Goal: Task Accomplishment & Management: Use online tool/utility

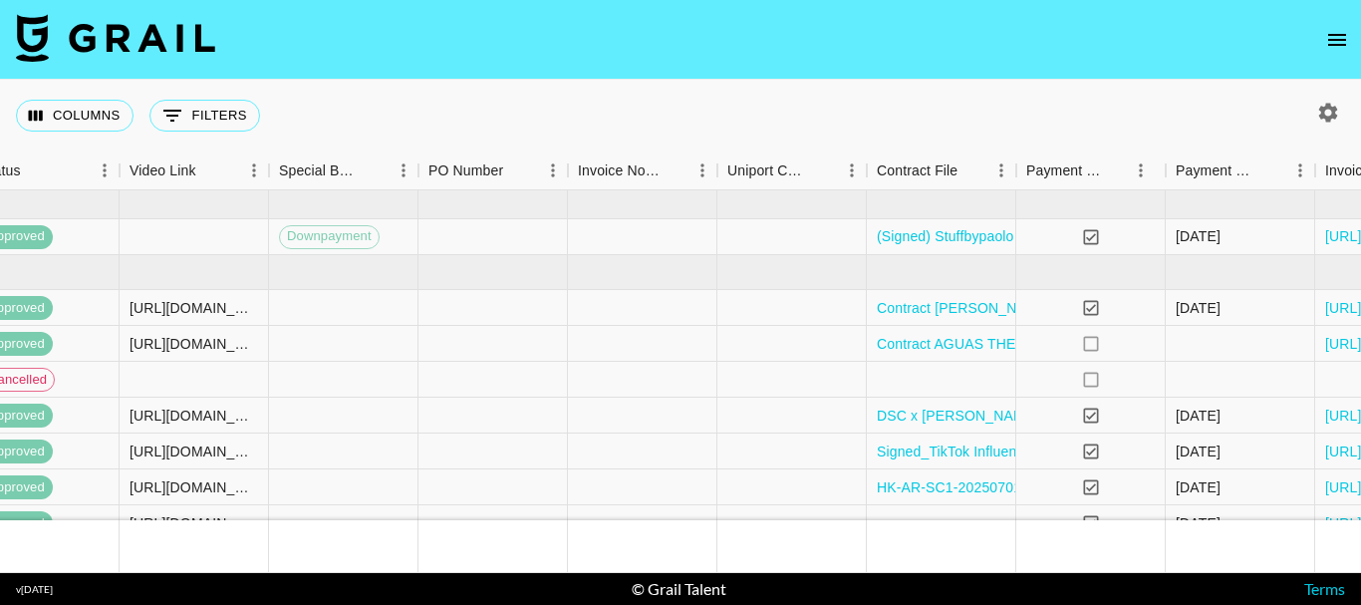
scroll to position [0, 1962]
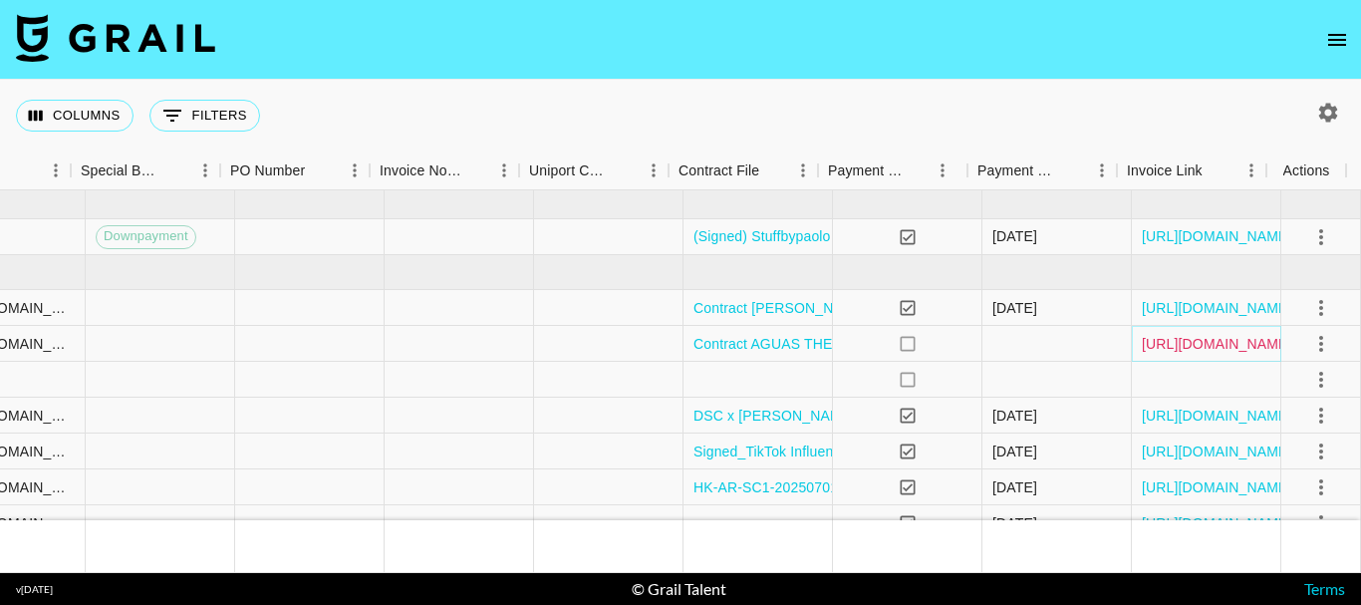
click at [1187, 342] on link "https://in.xero.com/FMkoi6CZfl1GxJQ9UptqGl4m0QRIvtxd1OafZjTf" at bounding box center [1217, 344] width 150 height 20
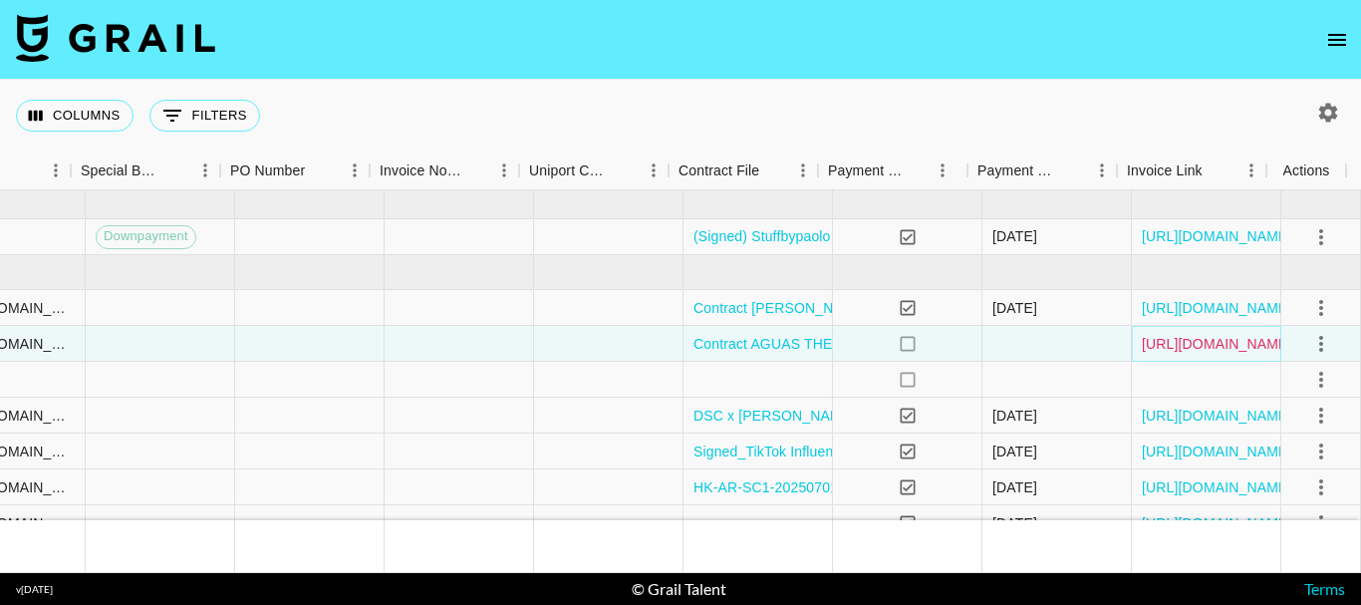
scroll to position [100, 1962]
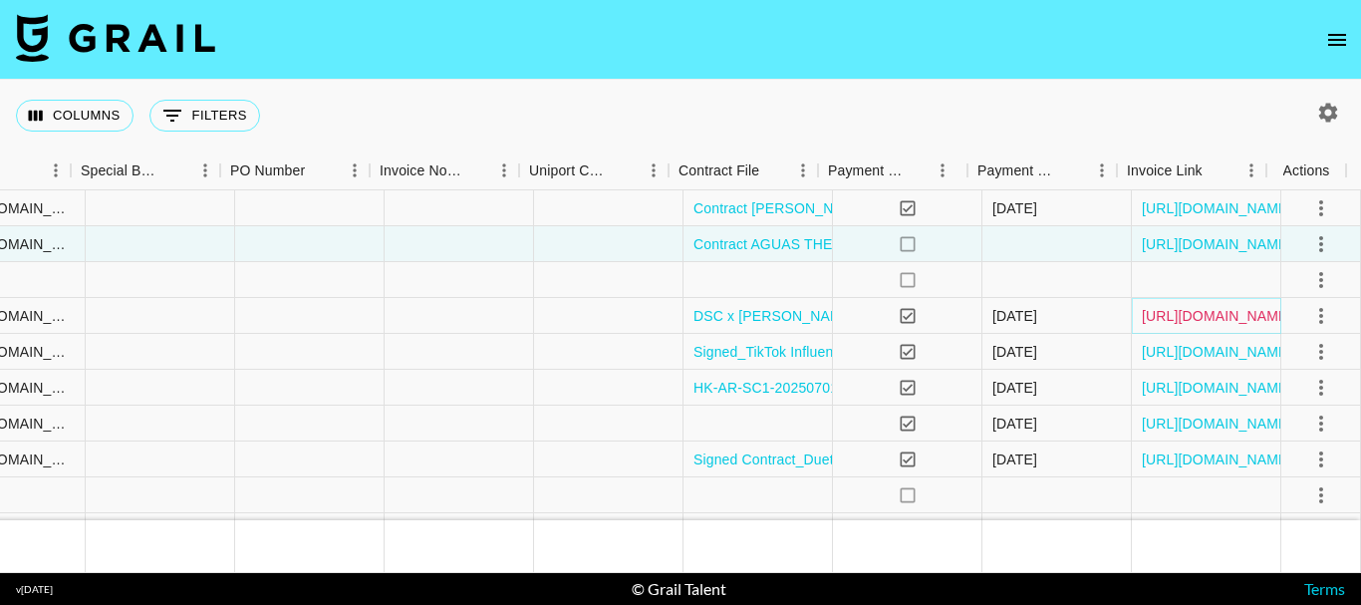
click at [1187, 320] on link "https://in.xero.com/11bHOqnFvNjVweWONGj7Y0izgcAVDb1gKEgOlwUG" at bounding box center [1217, 316] width 150 height 20
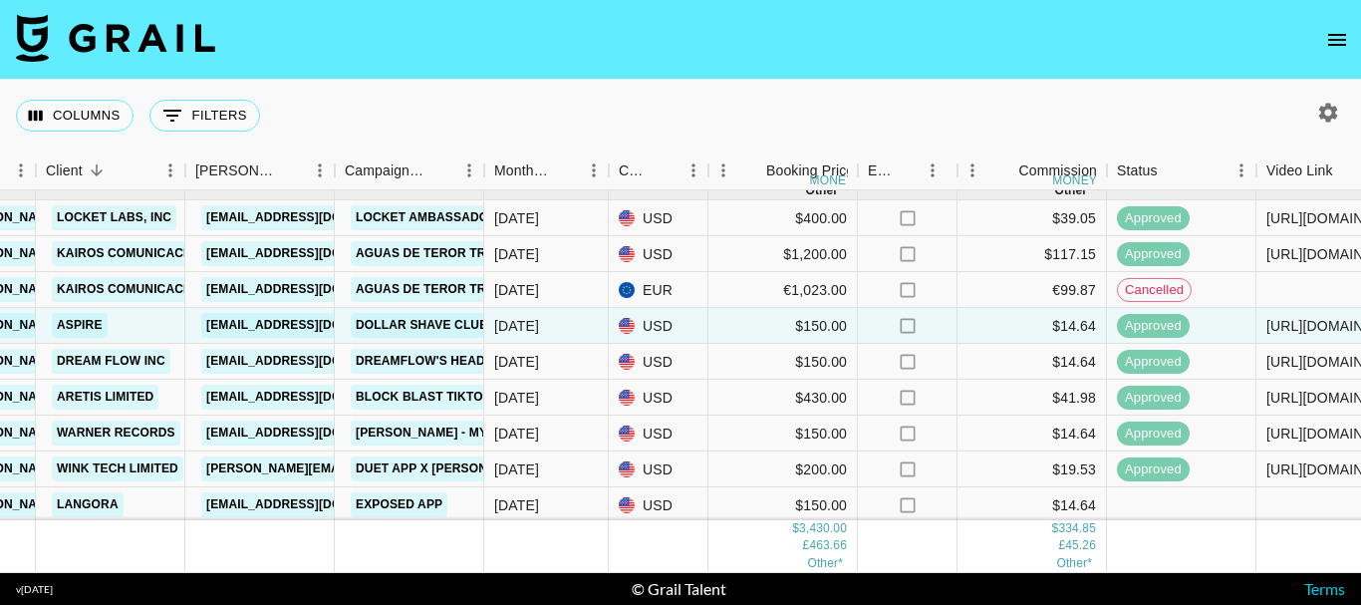
scroll to position [208, 627]
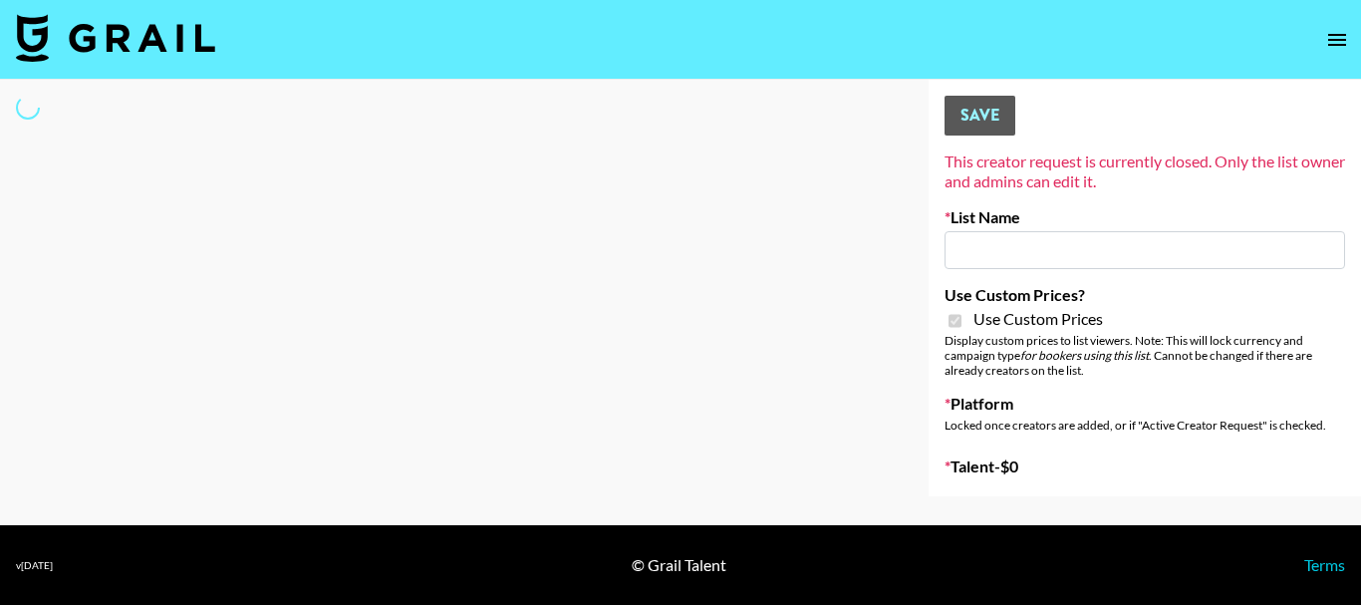
type input "Gensmo (Tiktok)"
checkbox input "true"
select select "Brand"
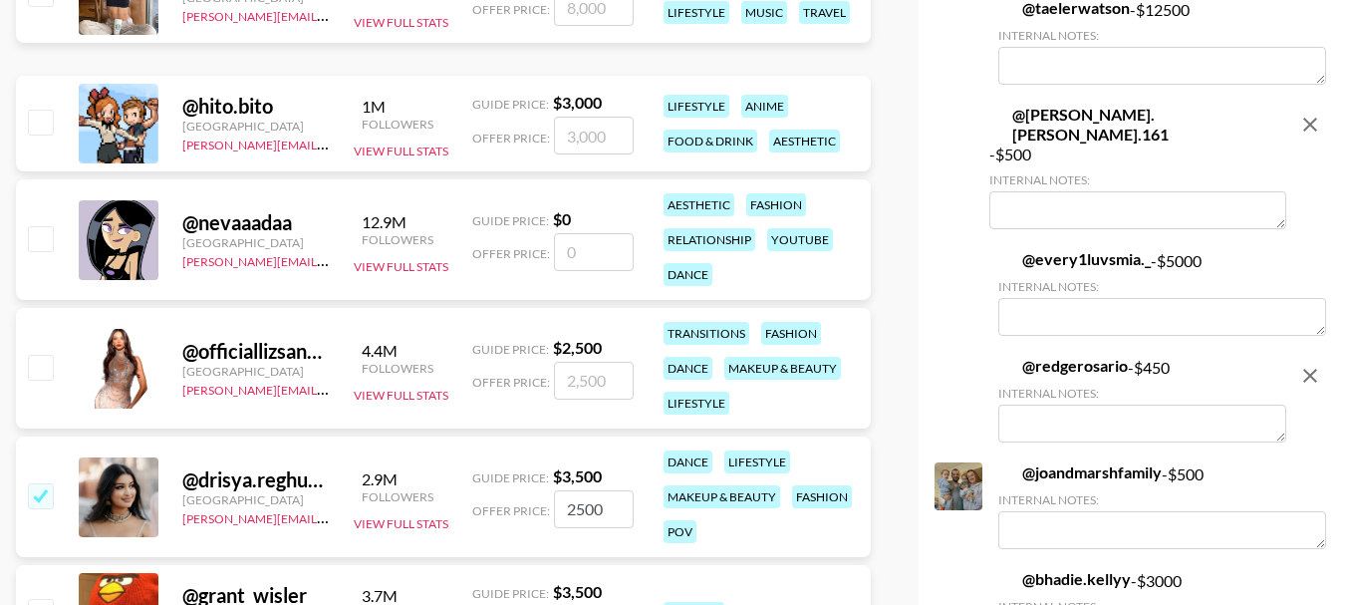
scroll to position [28794, 0]
